Goal: Information Seeking & Learning: Learn about a topic

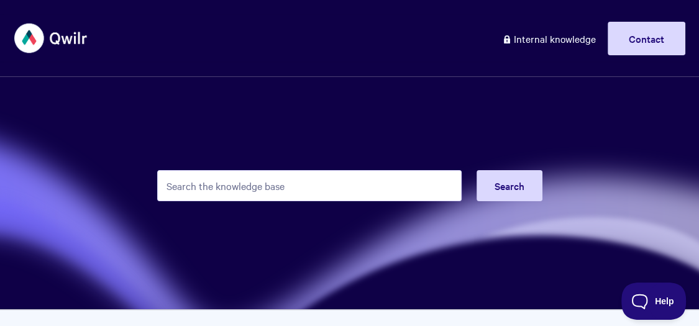
click at [270, 179] on input "Search the knowledge base" at bounding box center [309, 185] width 305 height 31
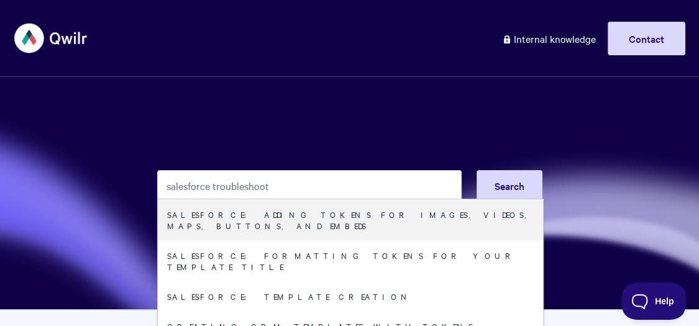
type input "salesforce troubleshoot"
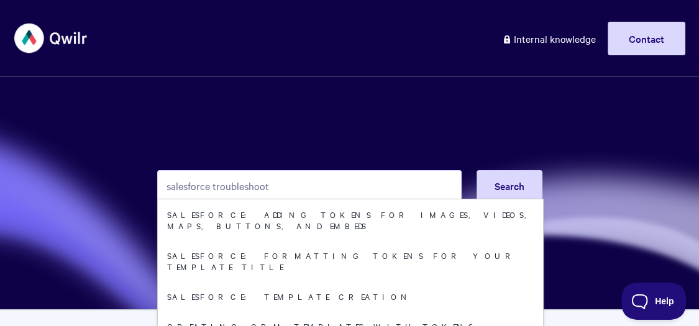
click at [380, 178] on input "salesforce troubleshoot" at bounding box center [309, 185] width 305 height 31
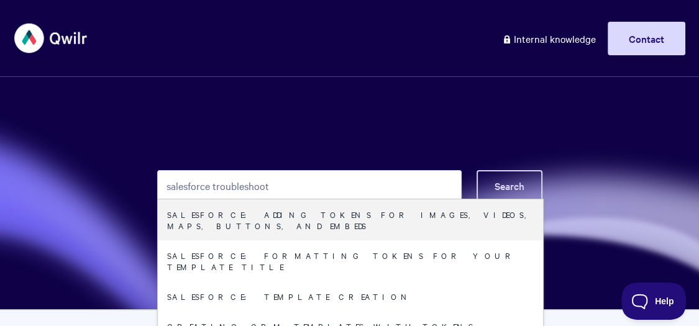
type input "salesforce troubleshoot"
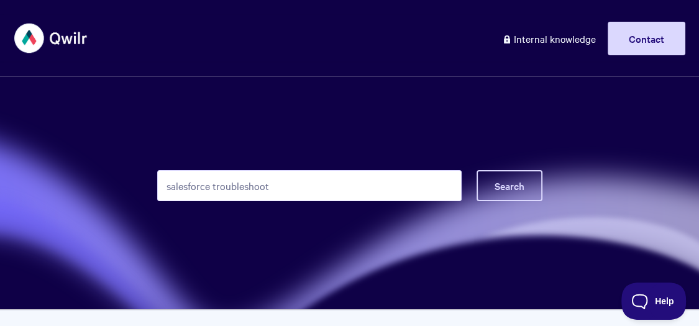
click at [519, 185] on span "Search" at bounding box center [510, 186] width 30 height 14
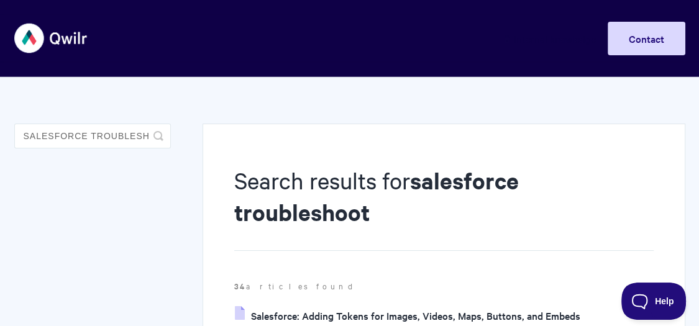
click at [553, 45] on link "Internal knowledge" at bounding box center [549, 39] width 113 height 34
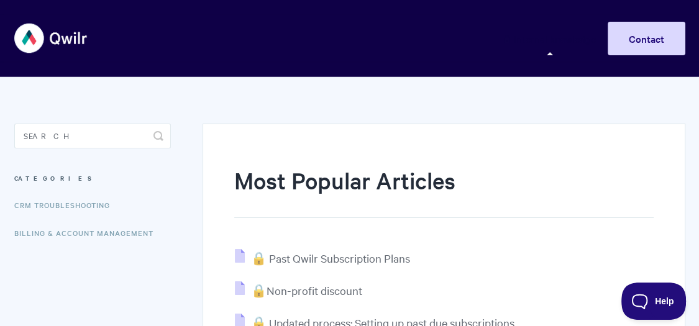
click at [553, 55] on b at bounding box center [550, 53] width 6 height 3
click at [551, 54] on b at bounding box center [550, 53] width 6 height 3
click at [81, 205] on link "CRM Troubleshooting" at bounding box center [63, 205] width 111 height 25
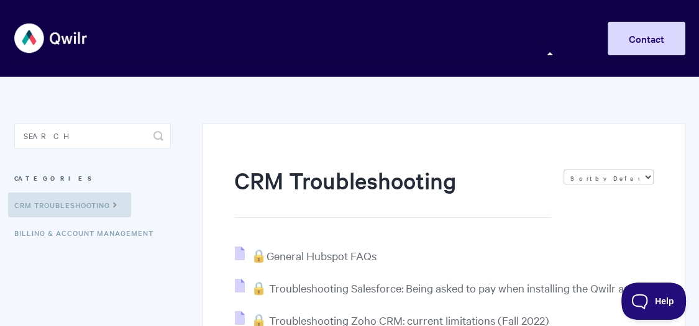
click at [551, 53] on b at bounding box center [550, 53] width 6 height 3
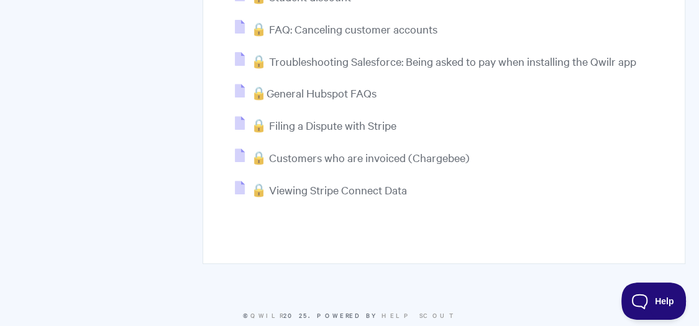
scroll to position [293, 0]
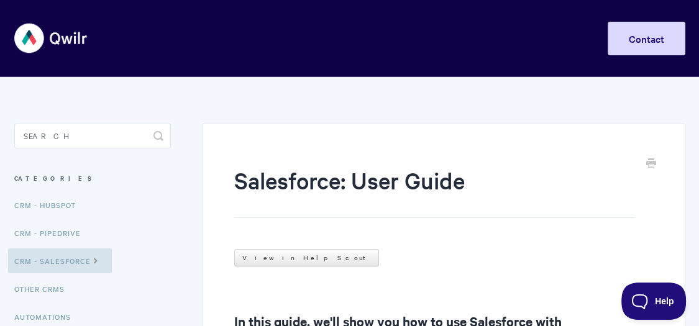
click at [544, 42] on link "Internal knowledge" at bounding box center [549, 39] width 113 height 34
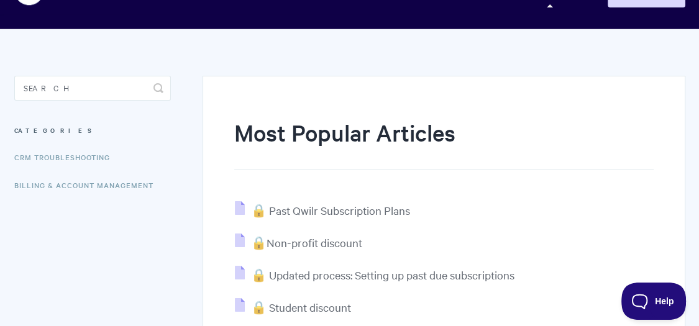
scroll to position [122, 0]
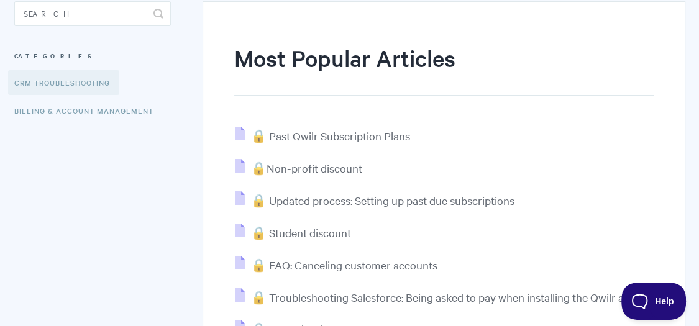
click at [83, 81] on link "CRM Troubleshooting" at bounding box center [63, 82] width 111 height 25
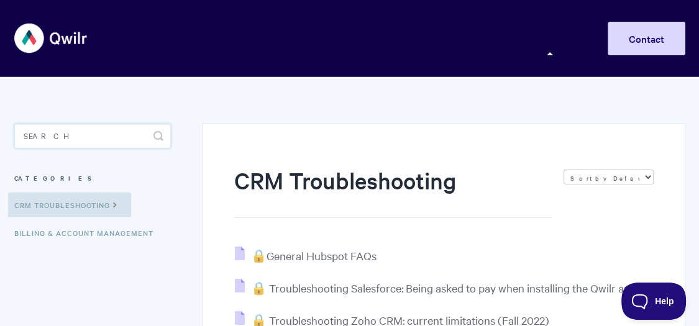
click at [78, 139] on input "Search" at bounding box center [92, 136] width 157 height 25
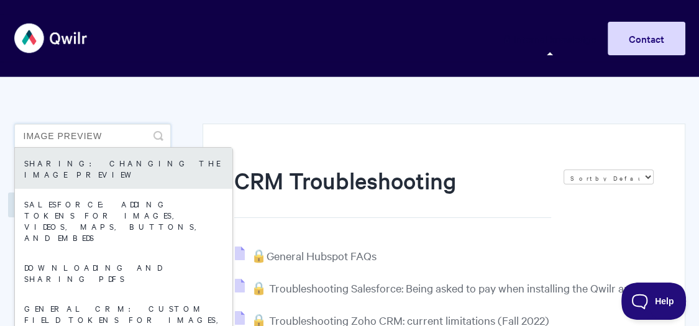
type input "image preview"
click at [55, 168] on link "Sharing: Changing the Image Preview" at bounding box center [124, 168] width 218 height 41
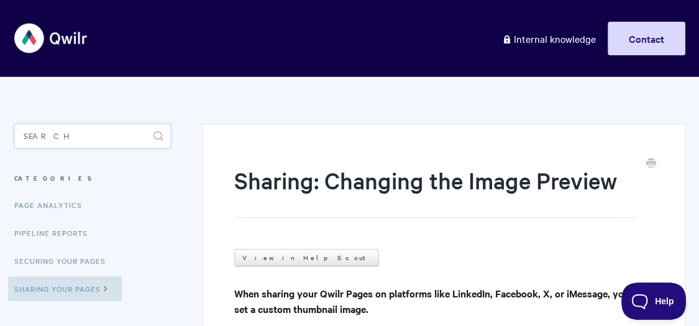
click at [96, 142] on input "Search" at bounding box center [92, 136] width 157 height 25
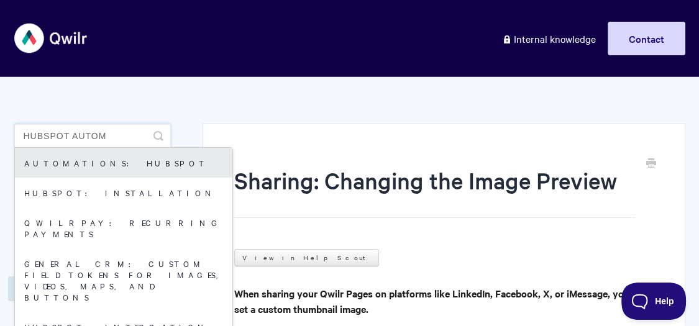
type input "hubspot autom"
click at [96, 166] on link "Automations: HubSpot" at bounding box center [124, 163] width 218 height 30
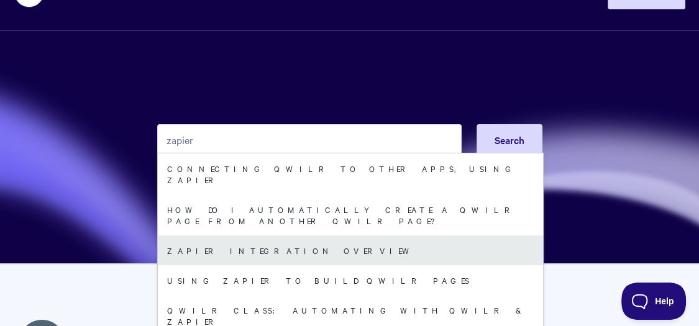
scroll to position [58, 0]
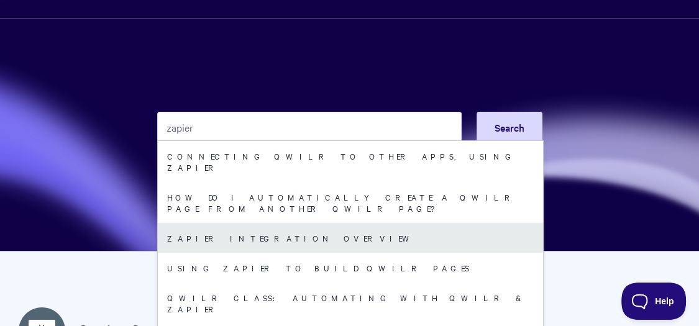
type input "zapier"
click at [219, 223] on link "Zapier integration overview" at bounding box center [350, 238] width 385 height 30
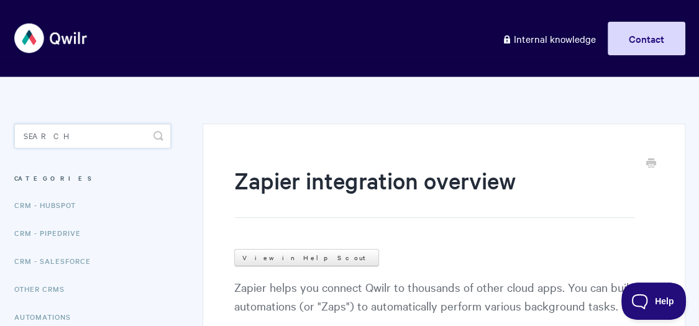
click at [87, 132] on input "Search" at bounding box center [92, 136] width 157 height 25
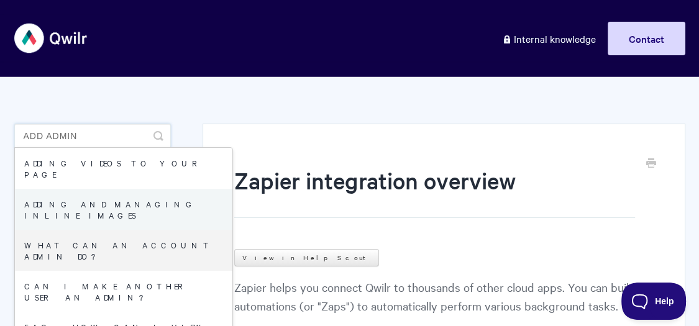
scroll to position [42, 0]
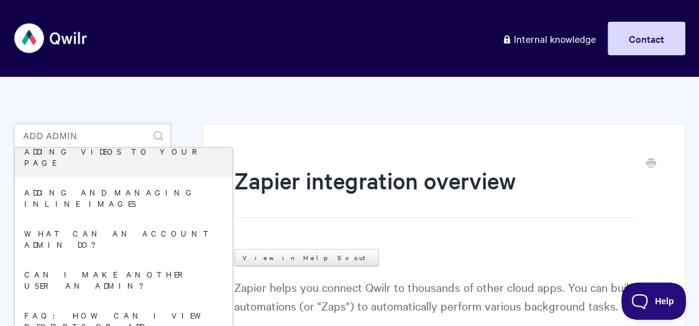
drag, startPoint x: 46, startPoint y: 138, endPoint x: 2, endPoint y: 132, distance: 44.0
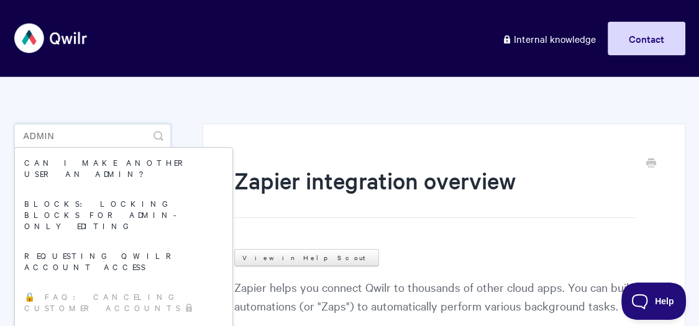
click at [72, 141] on input "admin" at bounding box center [92, 136] width 157 height 25
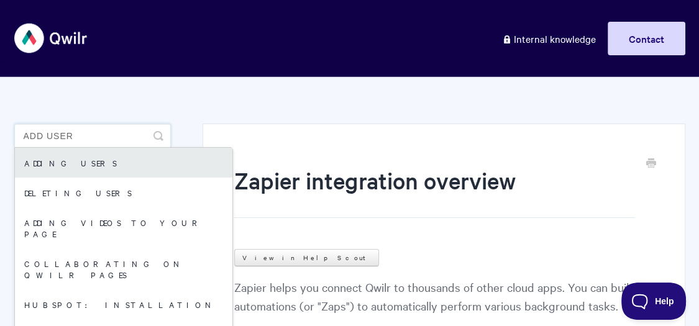
type input "add user"
click at [76, 165] on link "Adding users" at bounding box center [124, 163] width 218 height 30
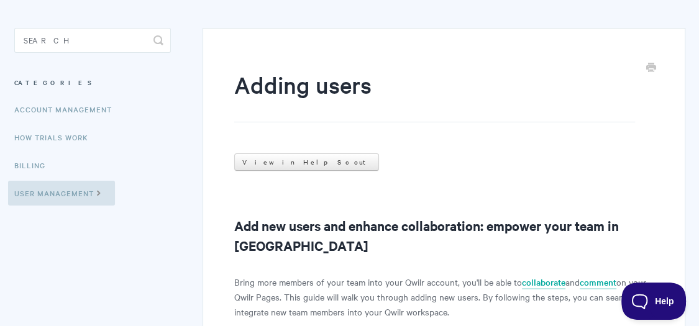
scroll to position [97, 0]
